Goal: Navigation & Orientation: Find specific page/section

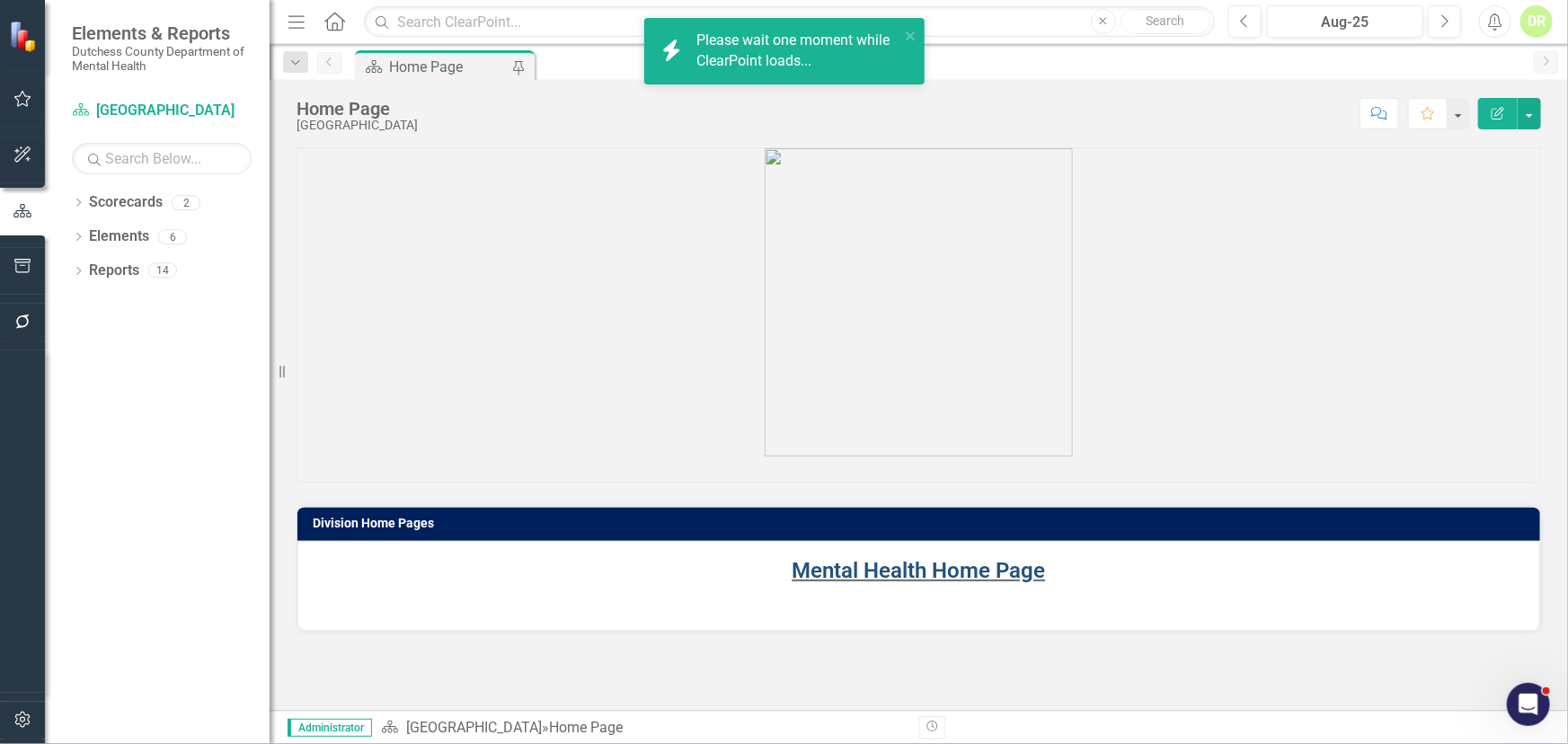
click at [842, 572] on link "Mental Health Home Page" at bounding box center [919, 570] width 254 height 25
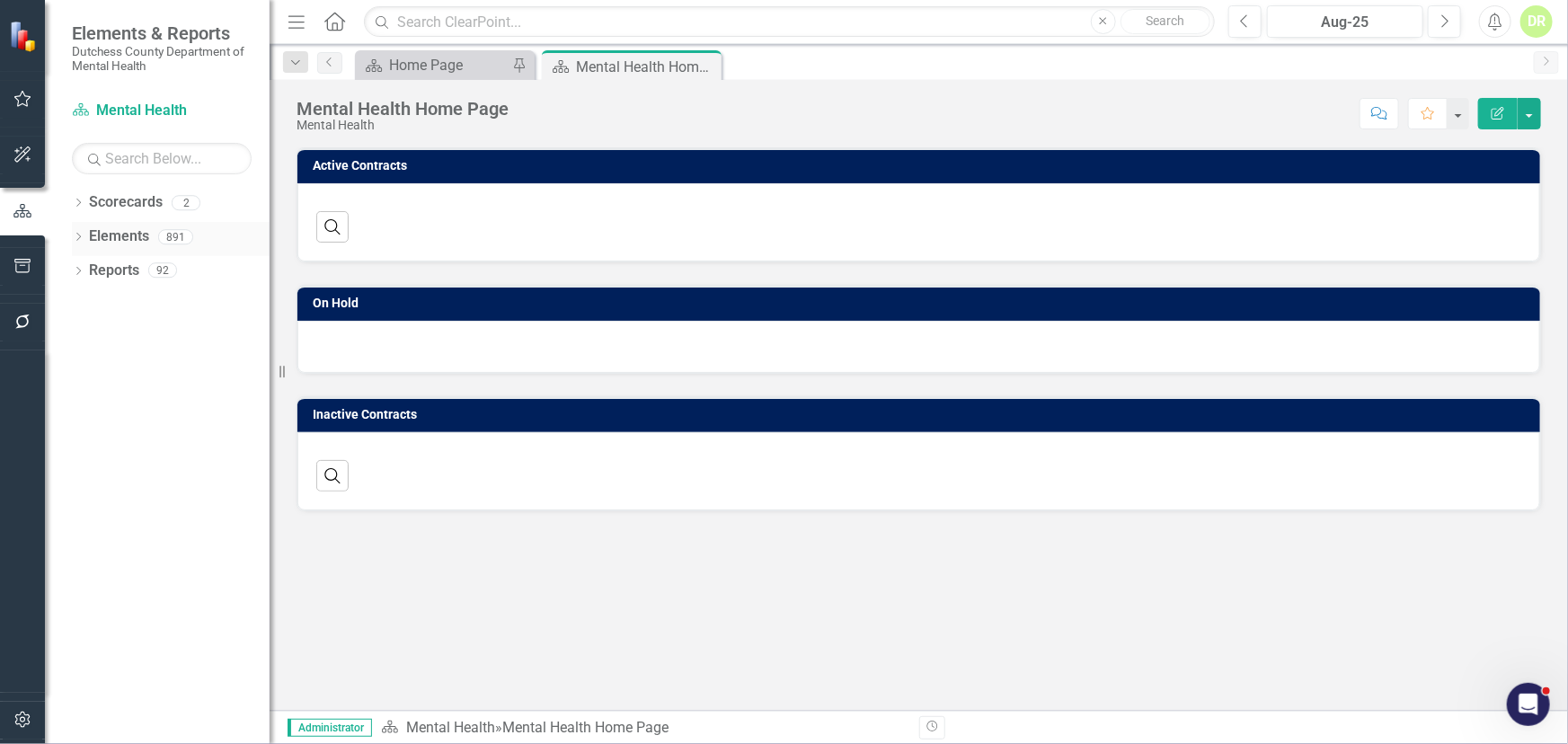
click at [117, 234] on link "Elements" at bounding box center [119, 237] width 60 height 21
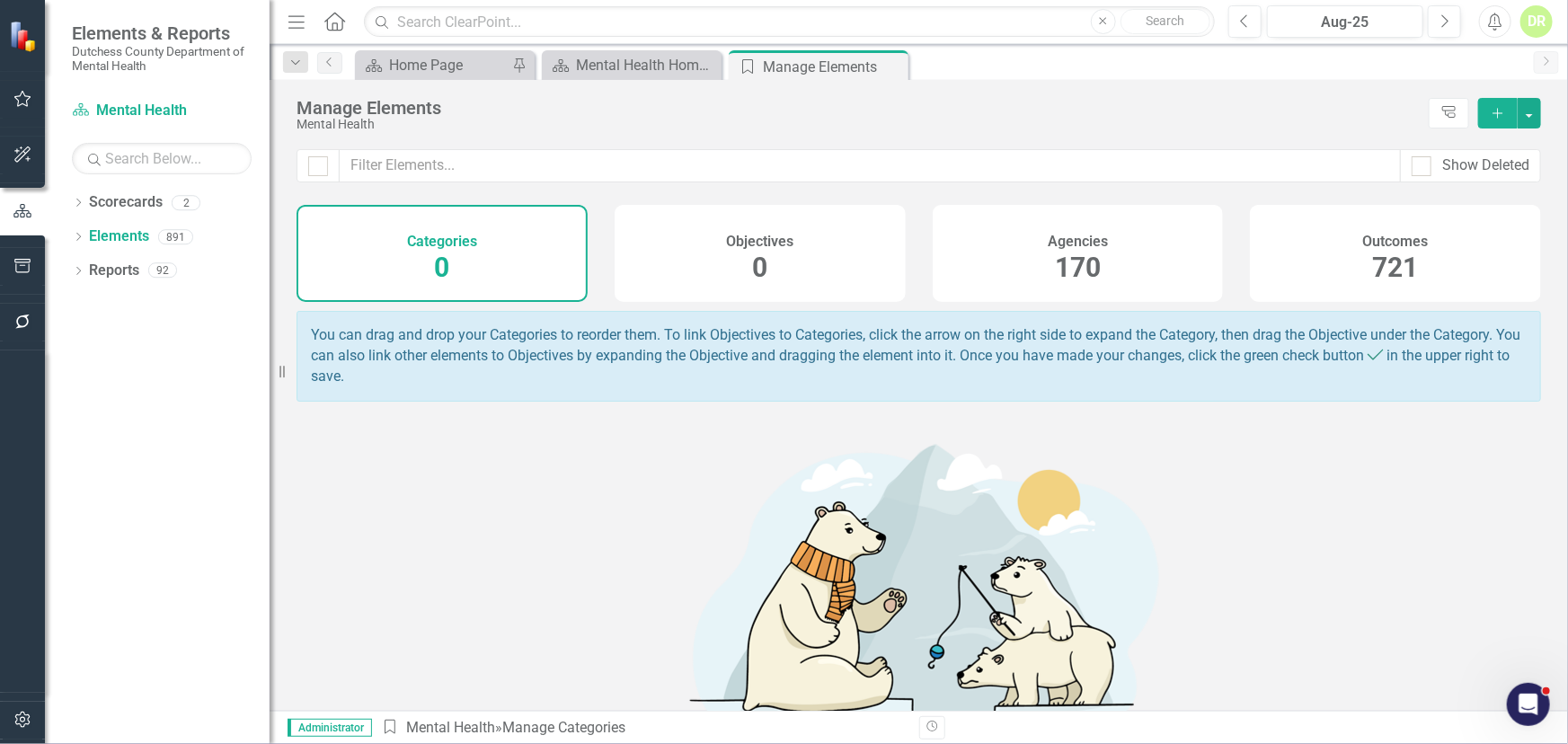
click at [1063, 244] on h4 "Agencies" at bounding box center [1077, 242] width 60 height 16
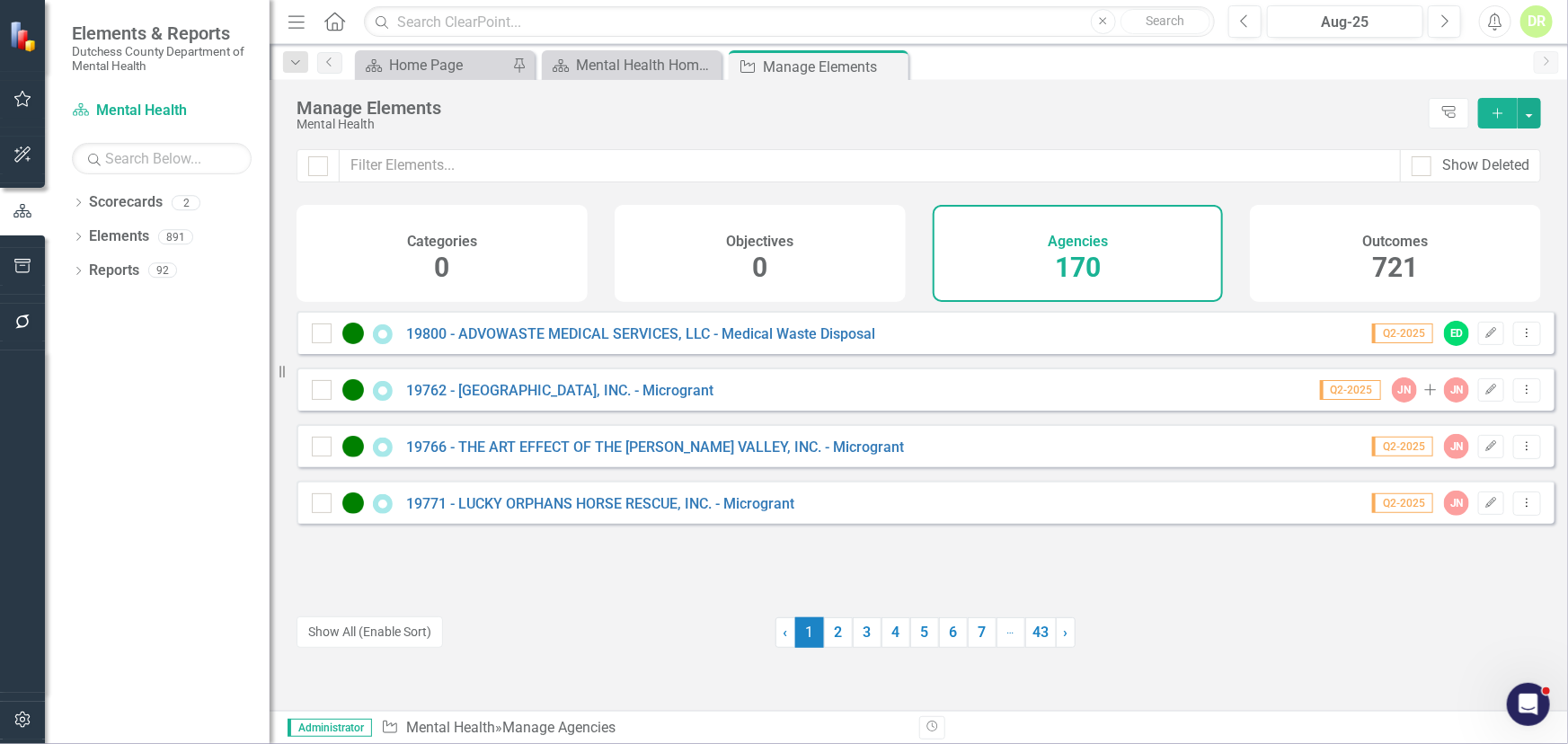
click at [1535, 23] on div "DR" at bounding box center [1537, 22] width 32 height 32
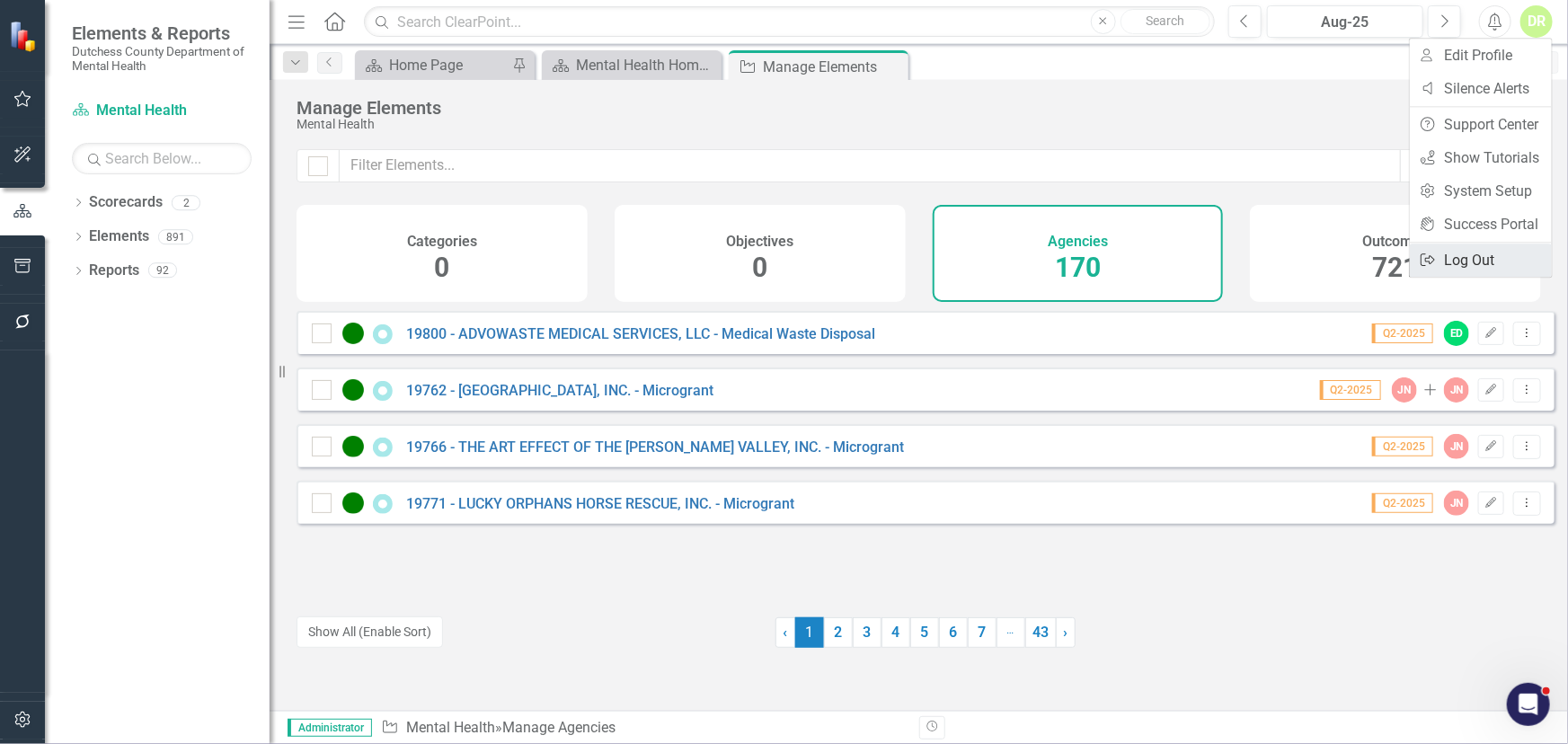
click at [1476, 256] on link "Logout Log Out" at bounding box center [1481, 260] width 142 height 33
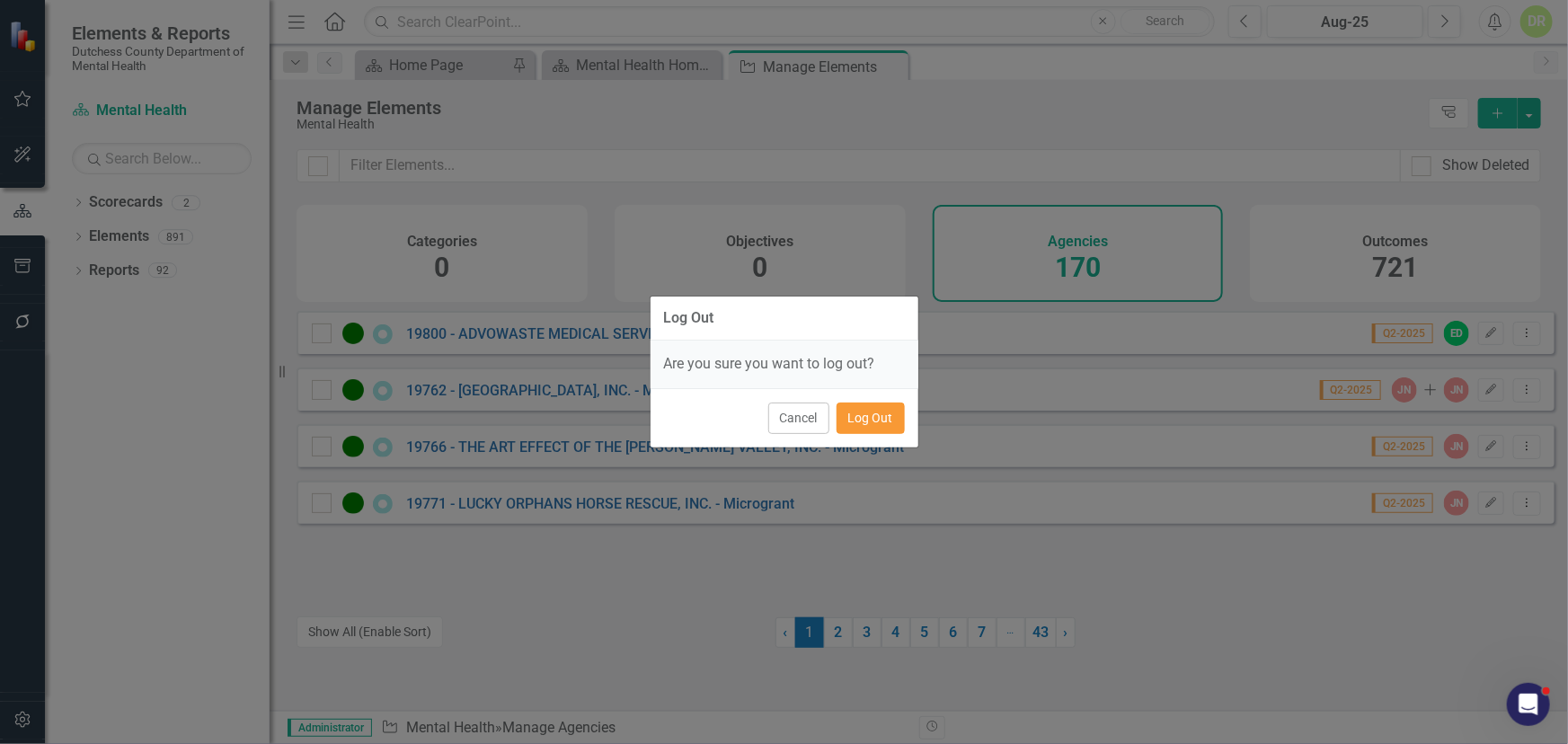
drag, startPoint x: 878, startPoint y: 417, endPoint x: 896, endPoint y: 355, distance: 64.6
click at [878, 415] on button "Log Out" at bounding box center [871, 417] width 68 height 31
